Goal: Find specific page/section: Find specific page/section

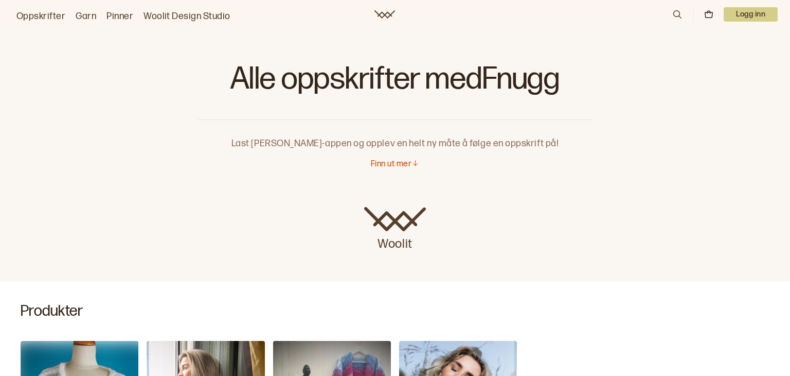
click at [680, 18] on icon at bounding box center [678, 14] width 8 height 8
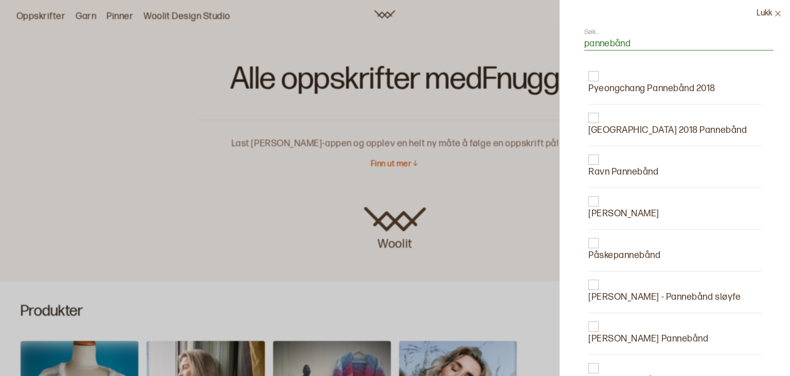
type input "pannebånd"
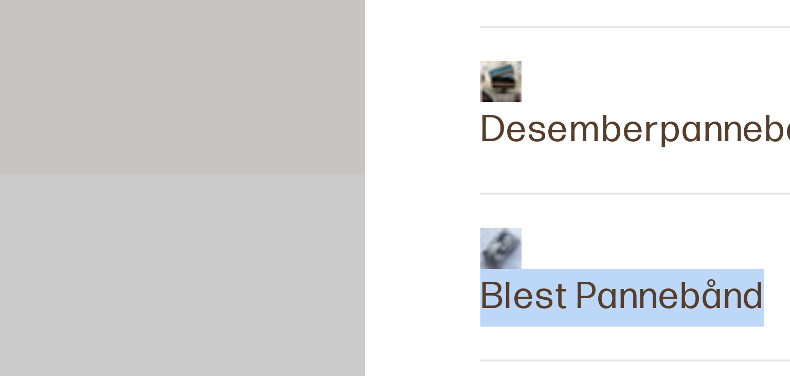
click at [595, 298] on div at bounding box center [624, 299] width 71 height 10
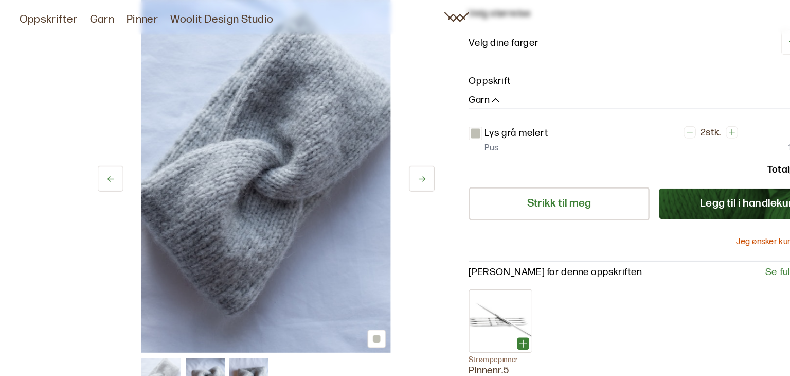
scroll to position [126, 0]
